Goal: Information Seeking & Learning: Learn about a topic

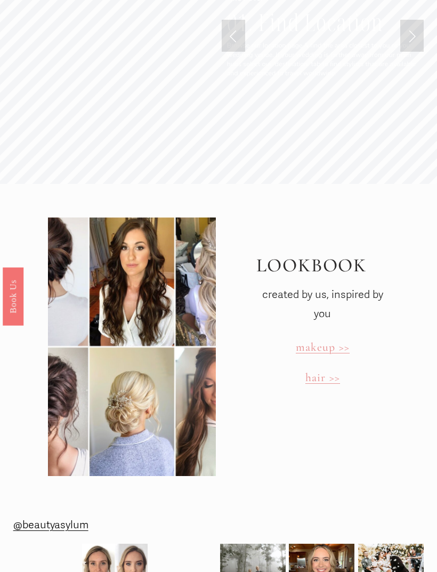
scroll to position [2228, 0]
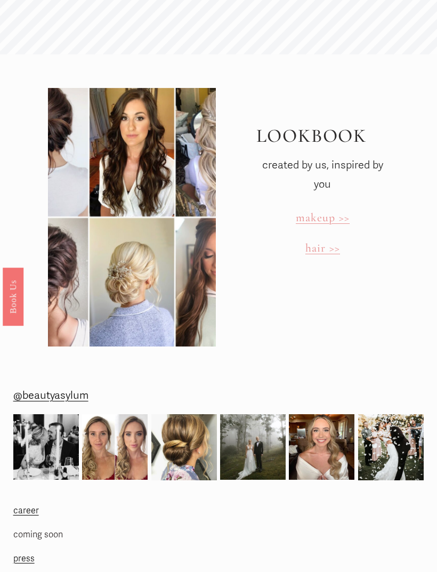
click at [333, 211] on span "makeup >>" at bounding box center [323, 218] width 54 height 14
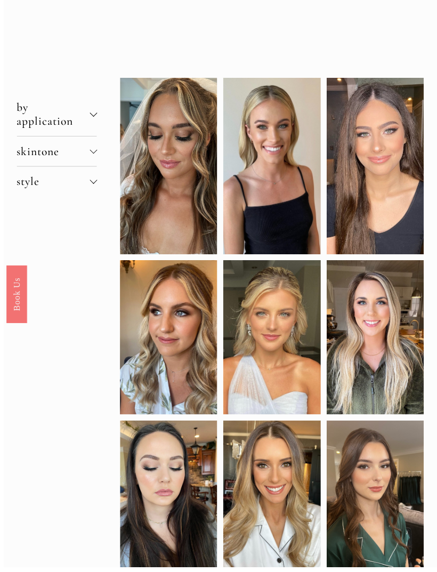
scroll to position [53, 0]
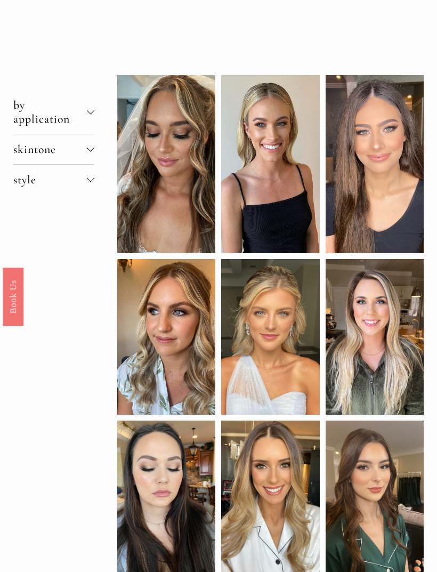
click at [33, 164] on button "skintone" at bounding box center [53, 149] width 81 height 30
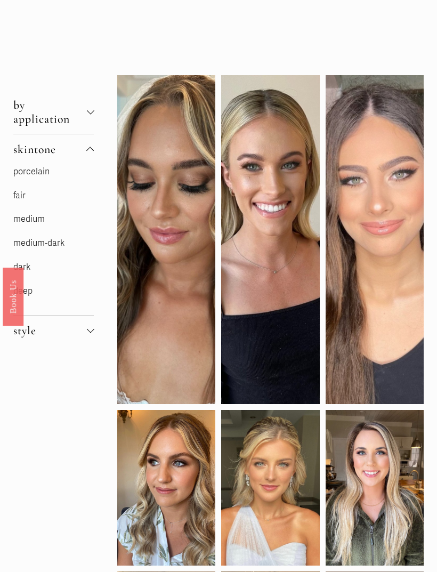
click at [23, 248] on link "medium-dark" at bounding box center [38, 243] width 51 height 11
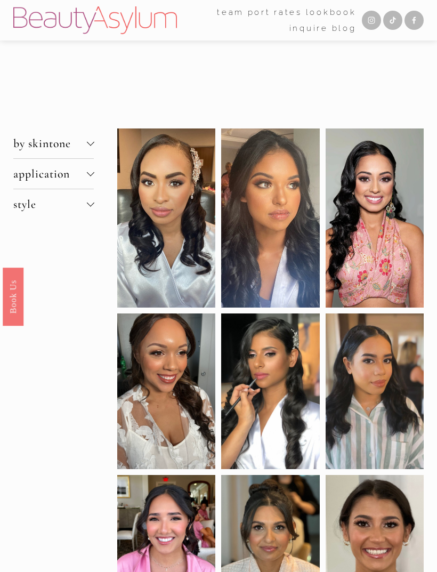
click at [28, 157] on button "by skintone" at bounding box center [53, 143] width 81 height 30
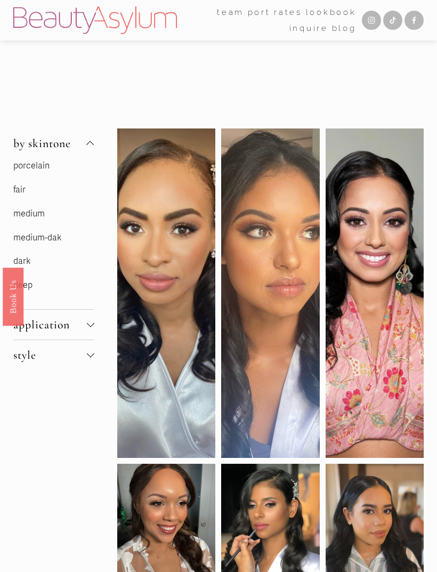
click at [25, 214] on link "medium" at bounding box center [28, 213] width 31 height 11
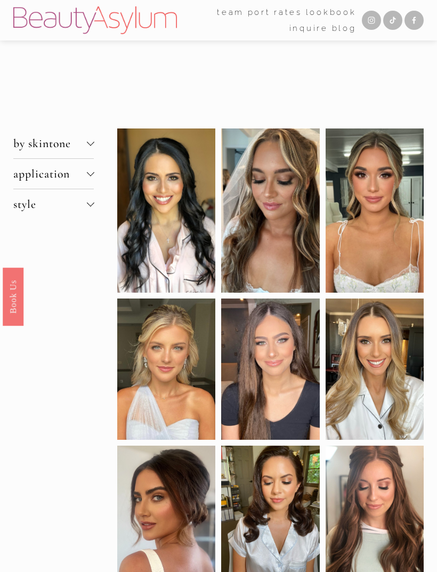
click at [132, 246] on div at bounding box center [166, 210] width 98 height 164
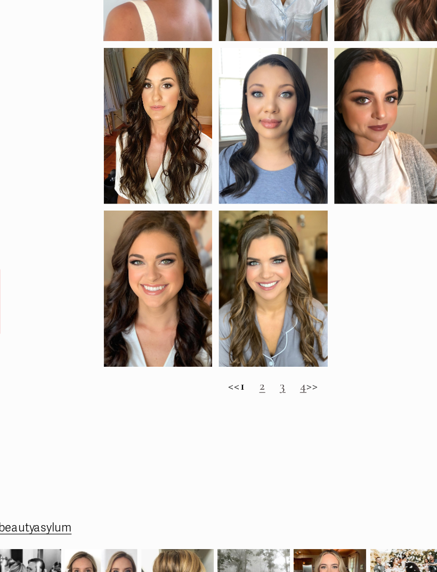
scroll to position [526, 0]
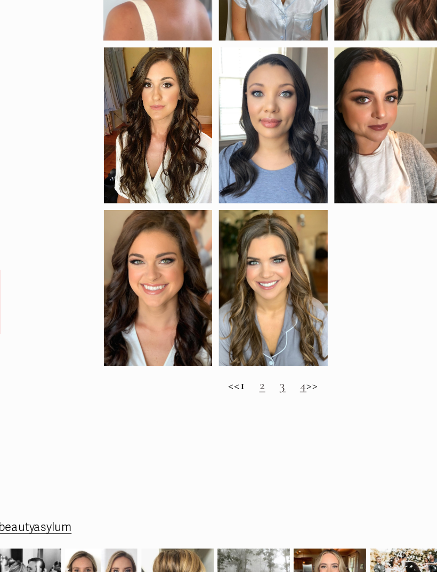
click at [258, 365] on link "2" at bounding box center [260, 372] width 5 height 14
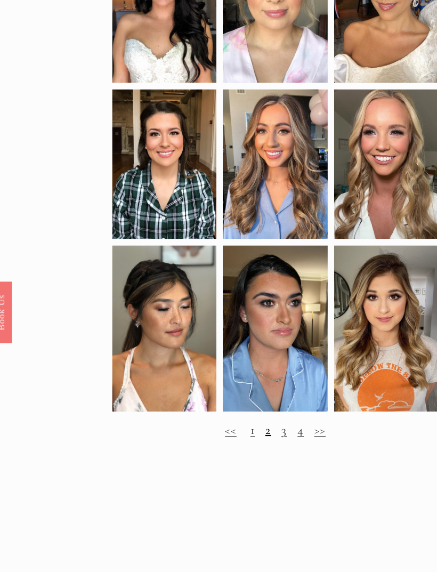
scroll to position [492, 0]
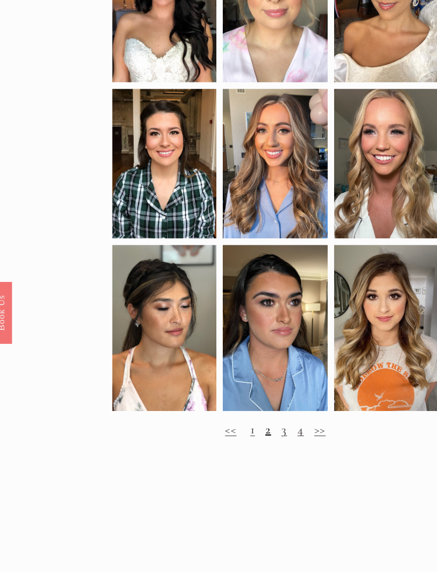
click at [276, 403] on link "3" at bounding box center [278, 406] width 5 height 14
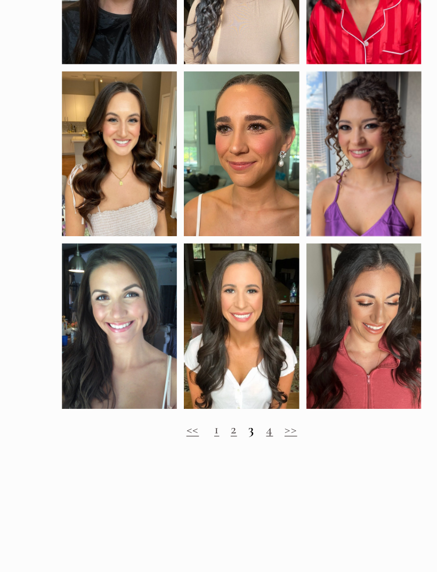
scroll to position [476, 0]
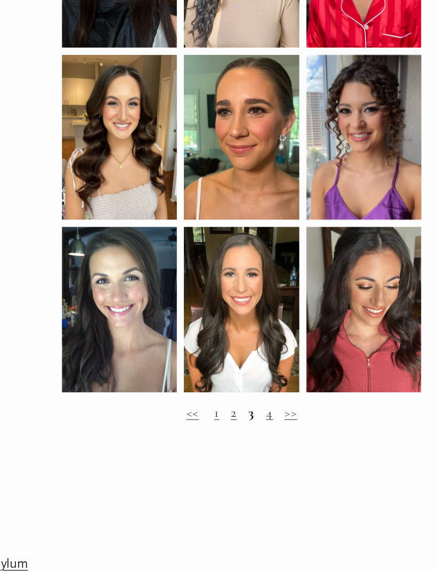
click at [292, 400] on link "4" at bounding box center [295, 407] width 6 height 14
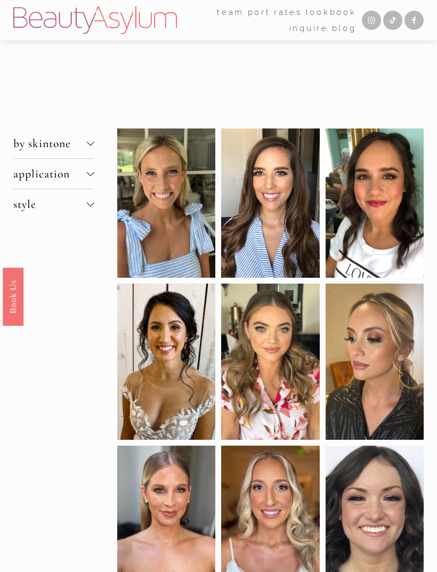
click at [87, 147] on div at bounding box center [89, 143] width 7 height 7
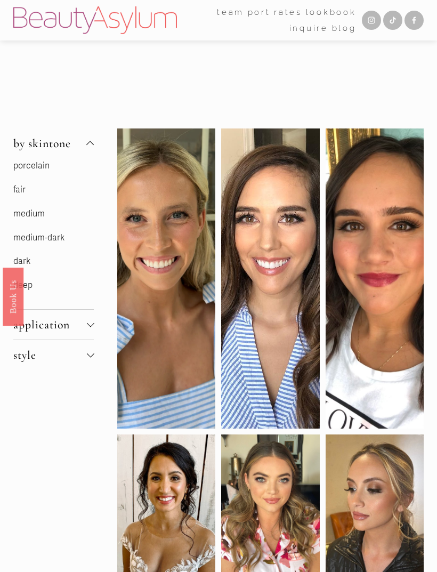
click at [63, 240] on link "medium-dark" at bounding box center [38, 237] width 51 height 11
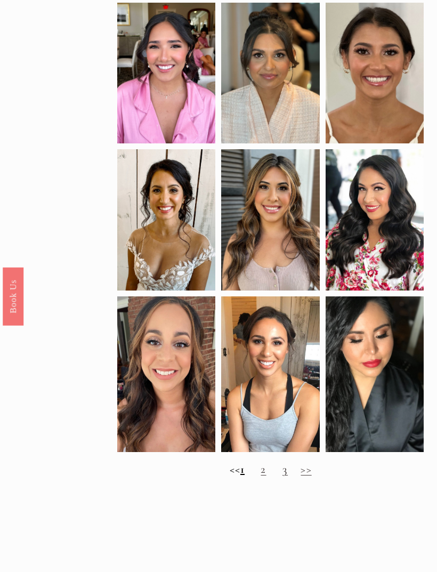
scroll to position [475, 0]
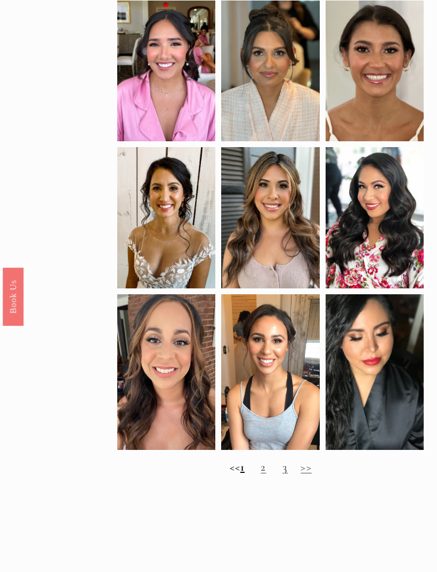
click at [266, 474] on link "2" at bounding box center [263, 467] width 5 height 14
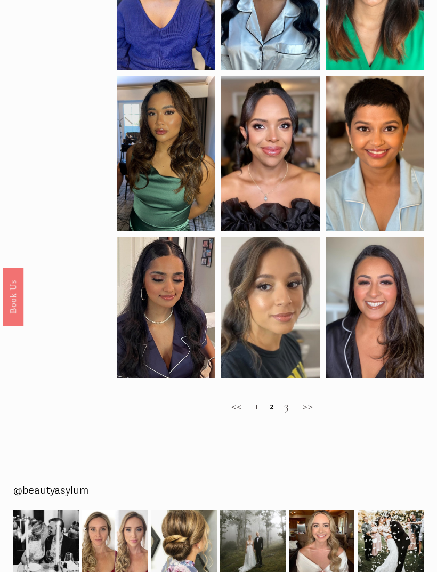
scroll to position [384, 0]
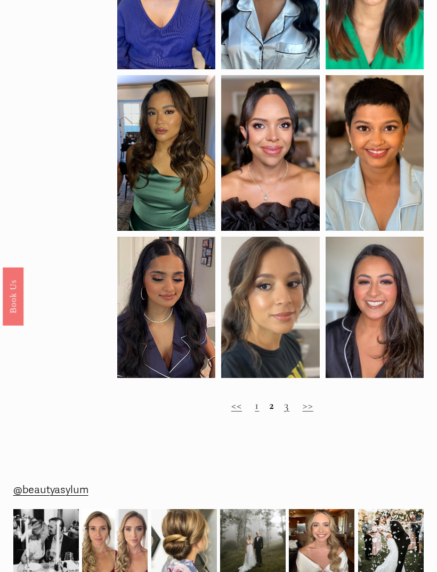
click at [285, 409] on link "3" at bounding box center [286, 406] width 5 height 14
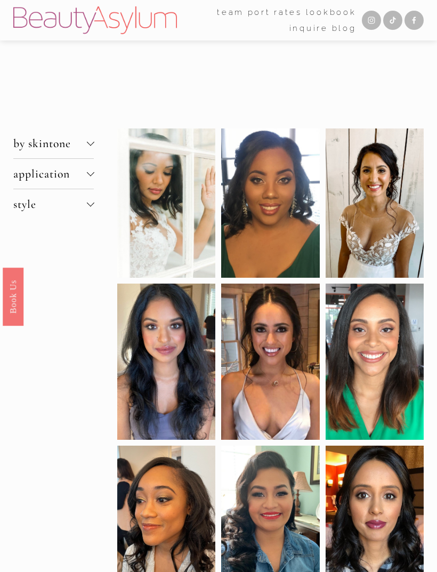
click at [36, 179] on span "application" at bounding box center [50, 174] width 74 height 14
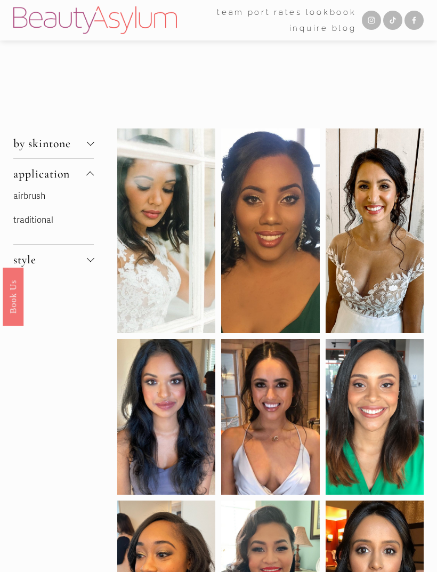
click at [29, 202] on link "airbrush" at bounding box center [29, 196] width 32 height 11
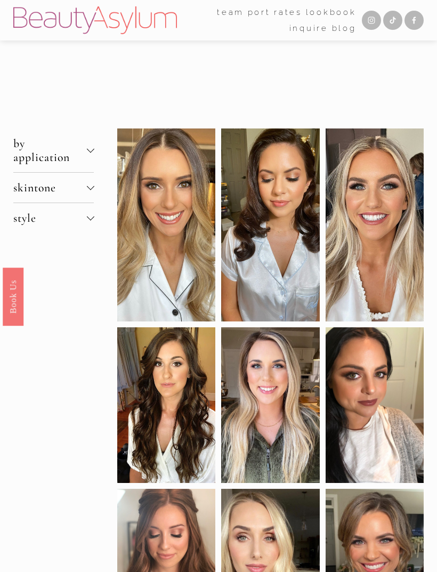
click at [30, 210] on button "style" at bounding box center [53, 218] width 81 height 30
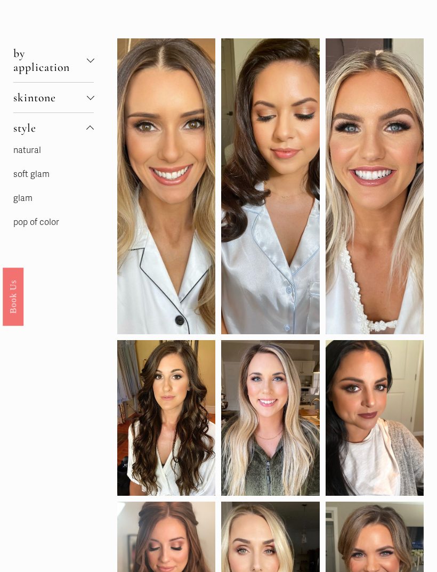
scroll to position [86, 0]
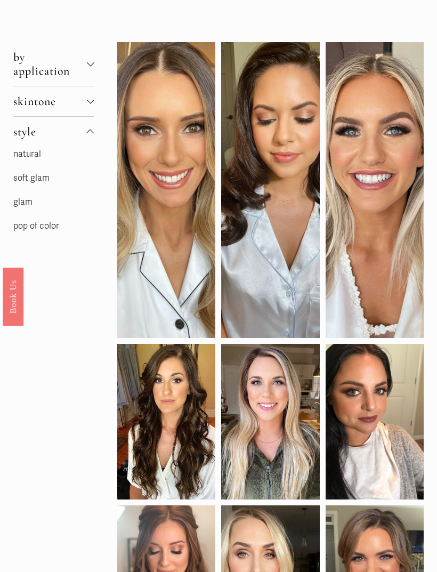
click at [21, 203] on link "glam" at bounding box center [22, 202] width 19 height 11
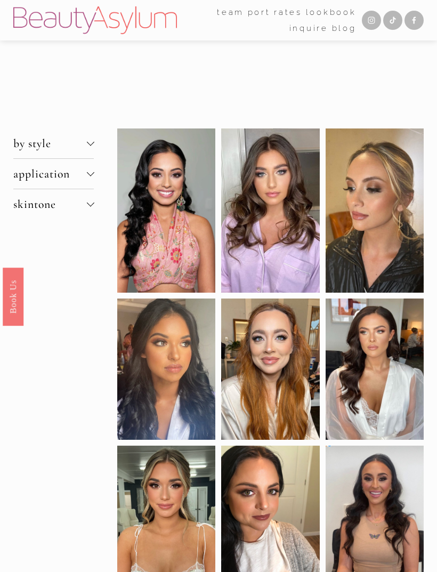
click at [126, 250] on div at bounding box center [166, 210] width 98 height 164
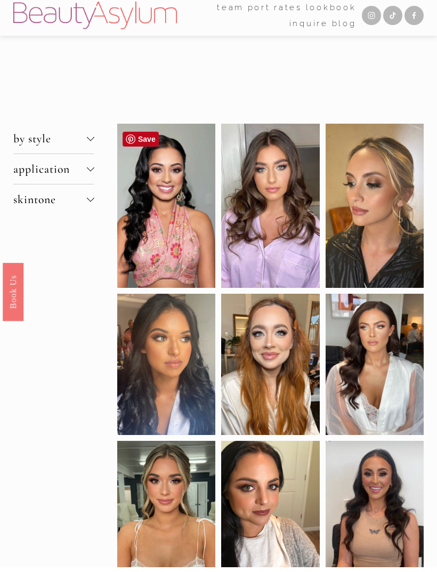
click at [28, 151] on button "by style" at bounding box center [53, 143] width 81 height 30
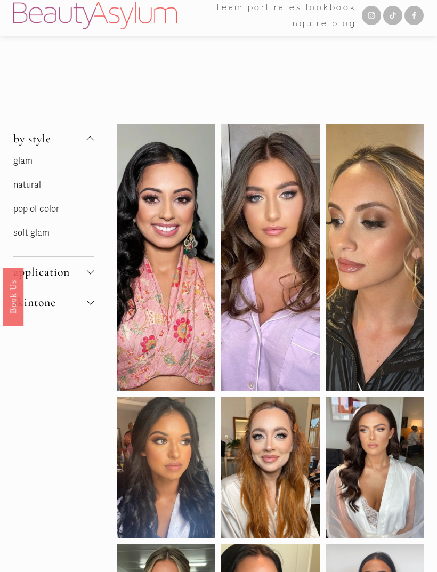
click at [31, 231] on link "soft glam" at bounding box center [31, 233] width 36 height 11
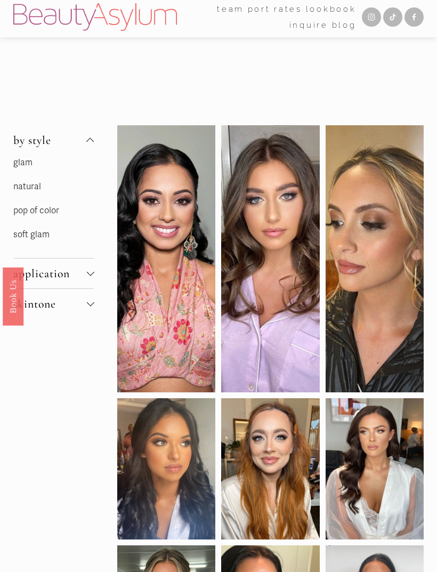
scroll to position [0, 0]
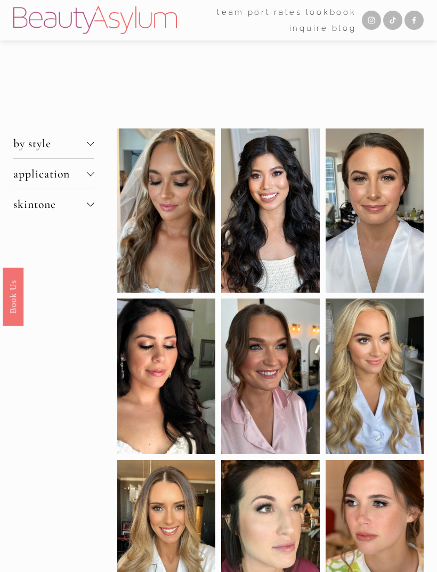
click at [0, 0] on div at bounding box center [0, 0] width 0 height 0
click at [266, 372] on link "Inquire" at bounding box center [219, 370] width 98 height 26
click at [242, 318] on link "Save" at bounding box center [245, 317] width 36 height 15
click at [237, 165] on link "Folder: team" at bounding box center [218, 160] width 101 height 26
